Goal: Book appointment/travel/reservation

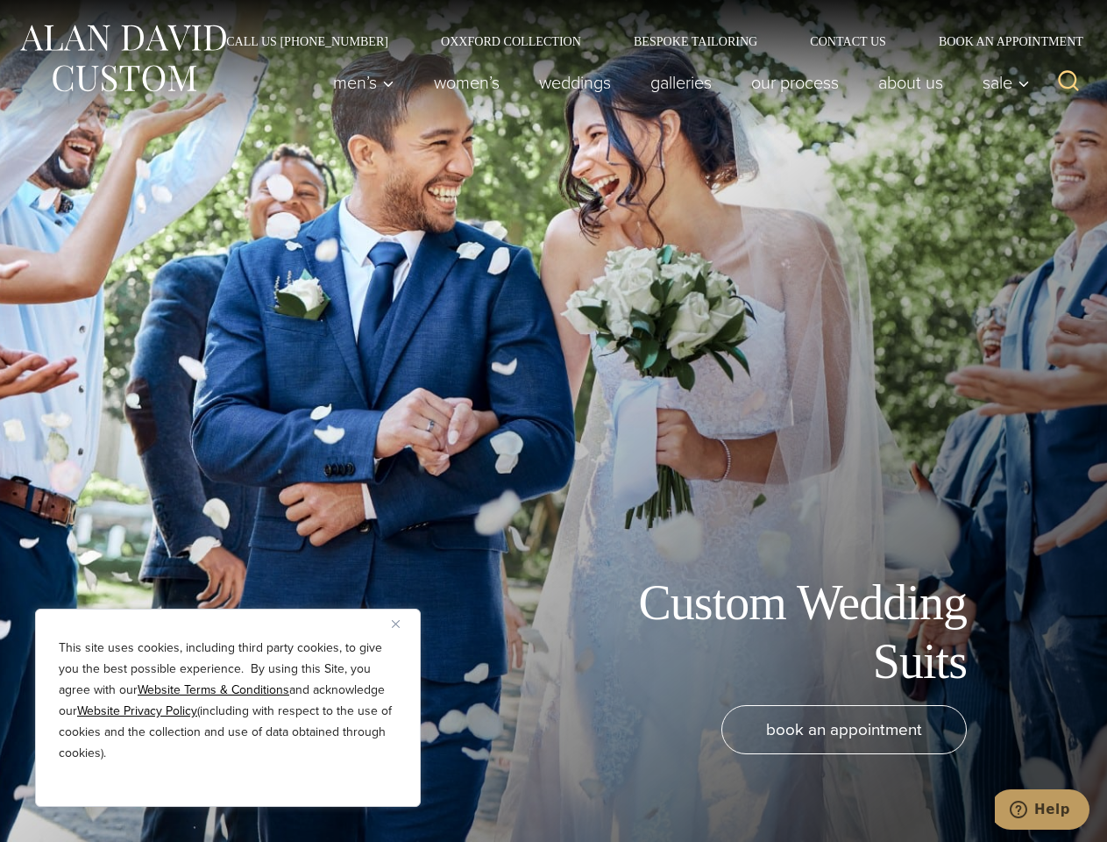
click at [553, 421] on div "Custom Wedding Suits book an appointment" at bounding box center [553, 421] width 1107 height 842
click at [402, 623] on button "Close" at bounding box center [402, 623] width 21 height 21
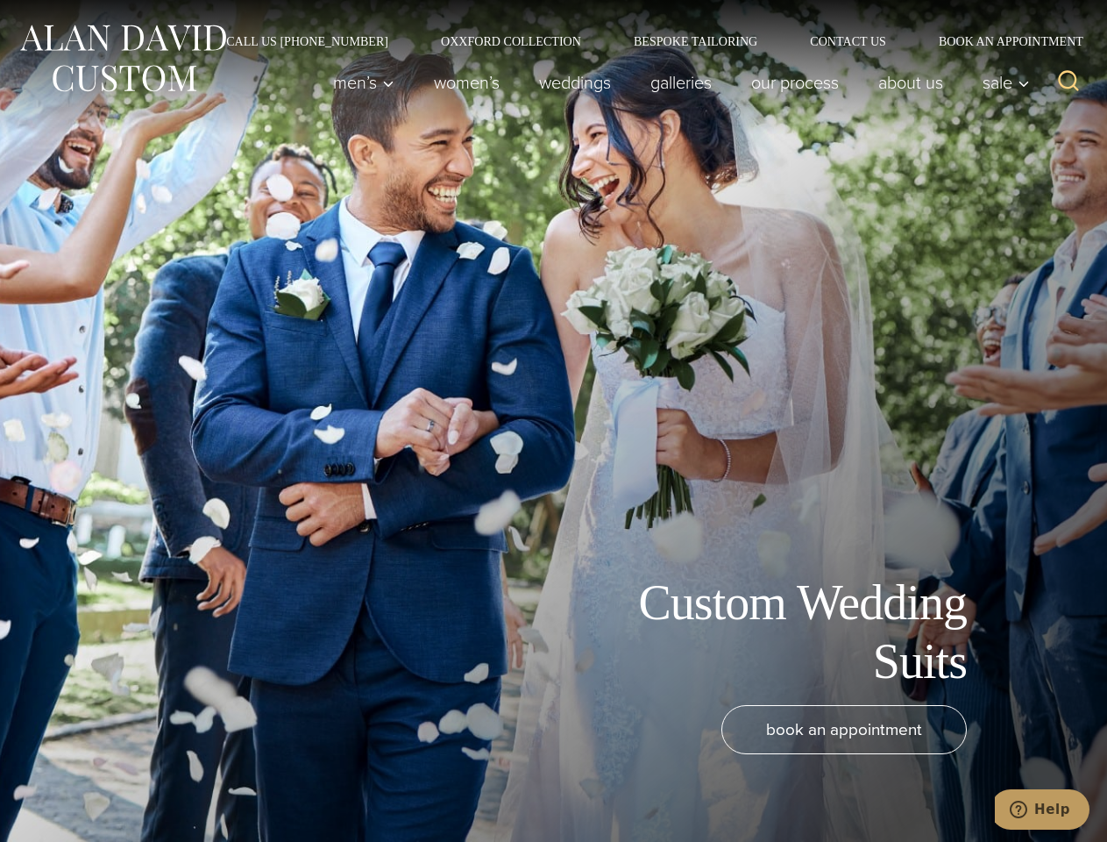
click at [228, 783] on div "book an appointment" at bounding box center [528, 764] width 1020 height 119
click at [1069, 82] on icon "Search" at bounding box center [1068, 80] width 25 height 25
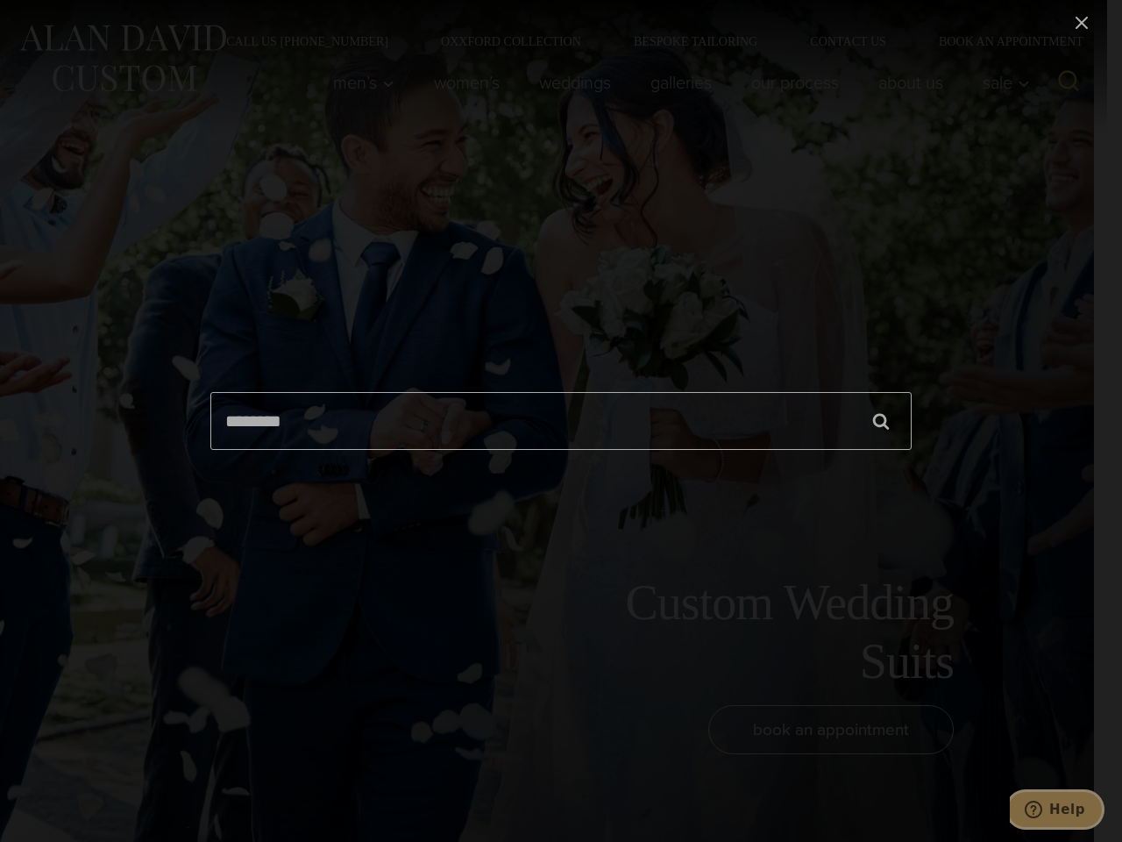
click at [1042, 809] on icon "Help" at bounding box center [1034, 809] width 18 height 18
